Goal: Complete application form

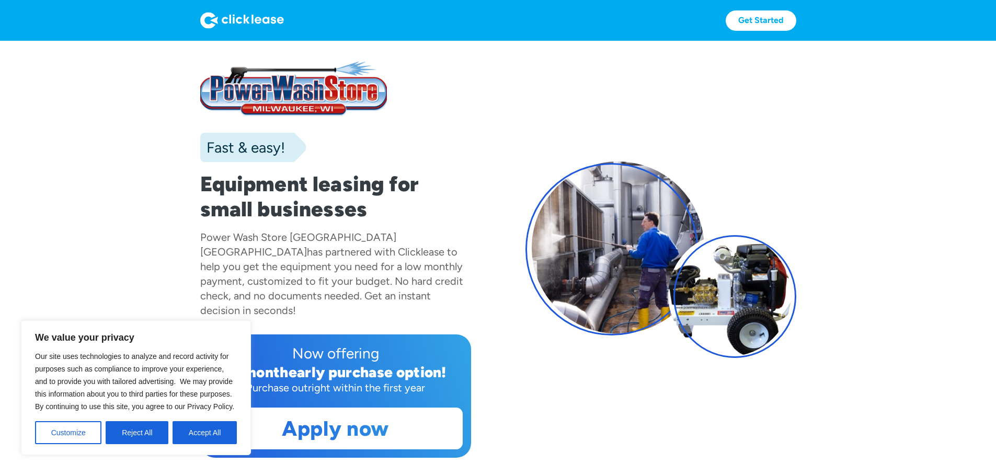
click at [499, 146] on div "Fast & easy! Equipment leasing for small businesses Power Wash Store Glendale W…" at bounding box center [498, 260] width 596 height 396
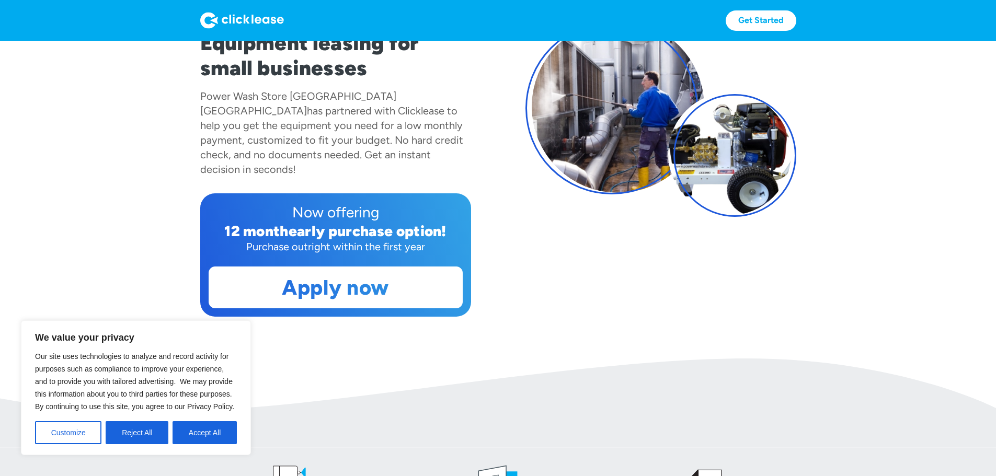
scroll to position [157, 0]
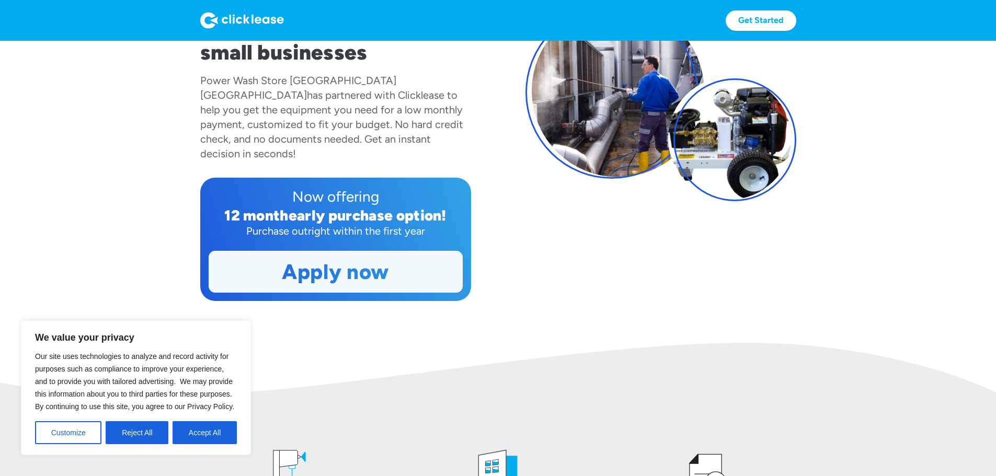
click at [354, 292] on link "Apply now" at bounding box center [335, 271] width 253 height 41
